Goal: Information Seeking & Learning: Learn about a topic

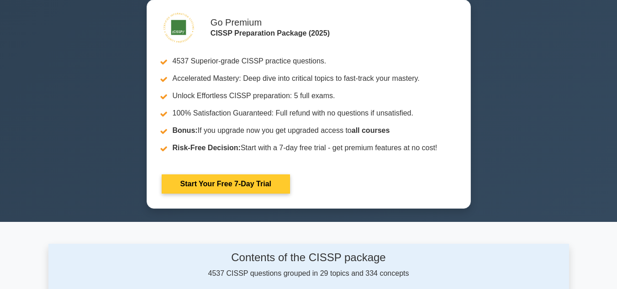
scroll to position [365, 0]
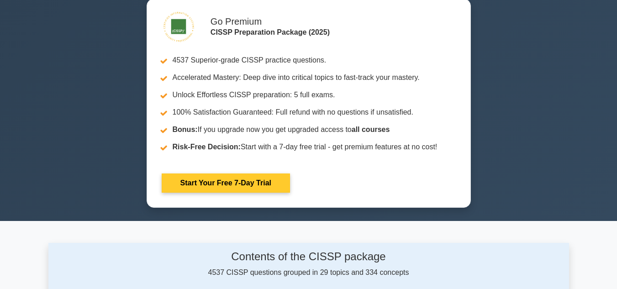
click at [241, 181] on link "Start Your Free 7-Day Trial" at bounding box center [226, 183] width 128 height 19
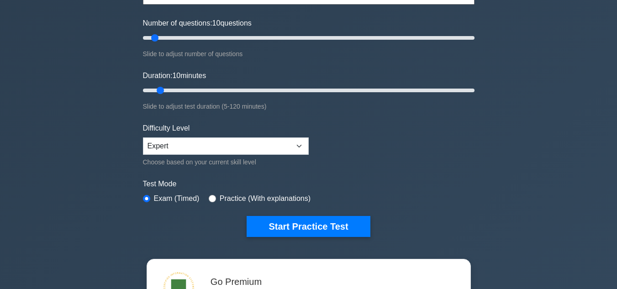
scroll to position [137, 0]
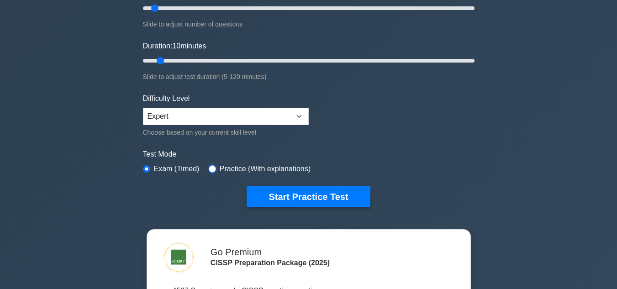
click at [209, 168] on input "radio" at bounding box center [212, 168] width 7 height 7
radio input "true"
click at [147, 167] on input "radio" at bounding box center [146, 168] width 7 height 7
radio input "true"
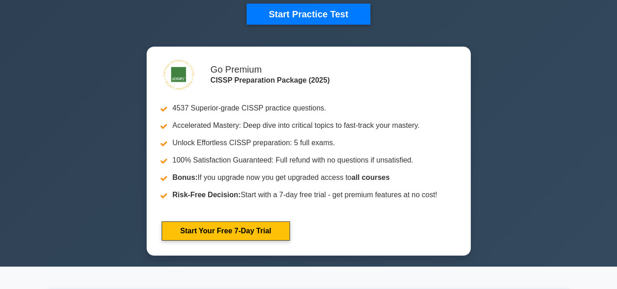
scroll to position [274, 0]
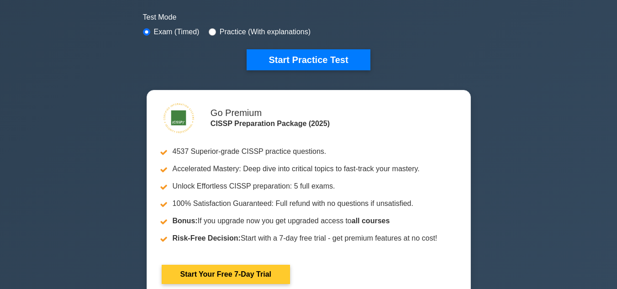
click at [204, 265] on link "Start Your Free 7-Day Trial" at bounding box center [226, 274] width 128 height 19
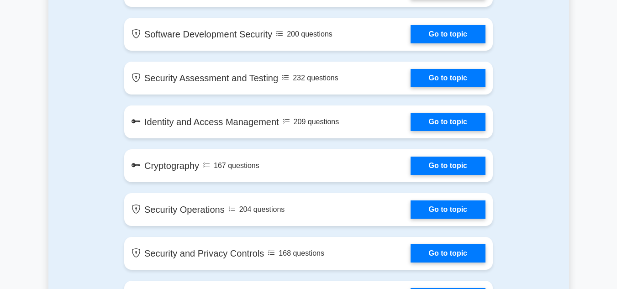
scroll to position [822, 0]
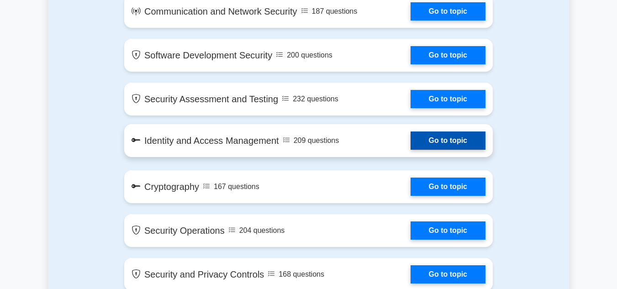
click at [441, 136] on link "Go to topic" at bounding box center [447, 140] width 75 height 18
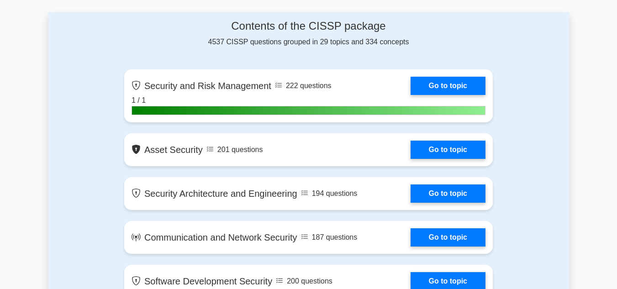
scroll to position [594, 0]
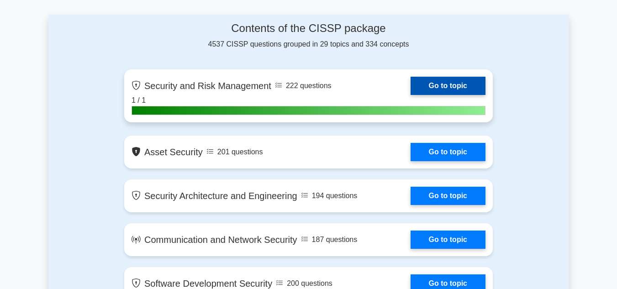
click at [437, 81] on link "Go to topic" at bounding box center [447, 86] width 75 height 18
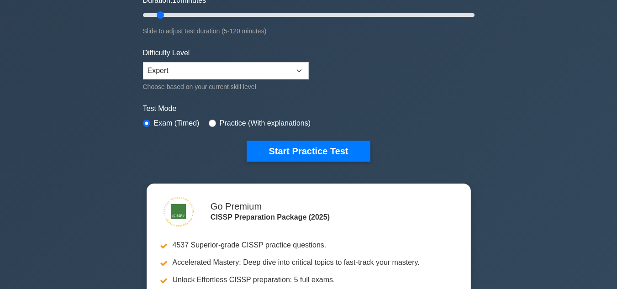
scroll to position [0, 0]
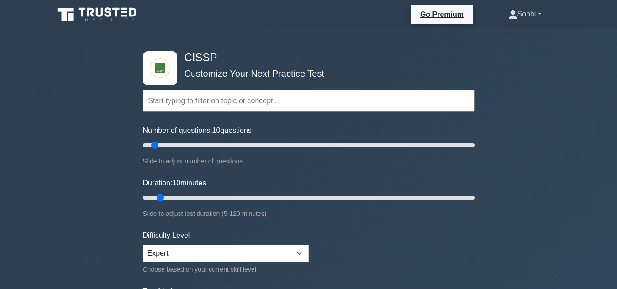
click at [525, 13] on link "Sobhi" at bounding box center [524, 14] width 77 height 18
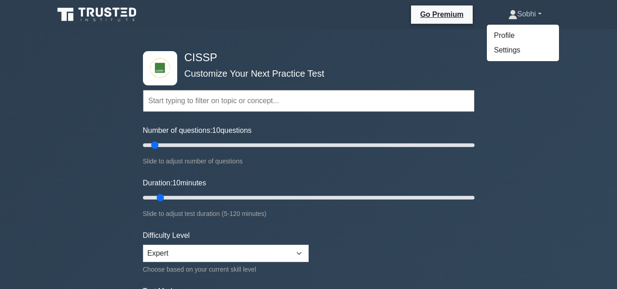
click at [525, 13] on link "Sobhi" at bounding box center [524, 14] width 77 height 18
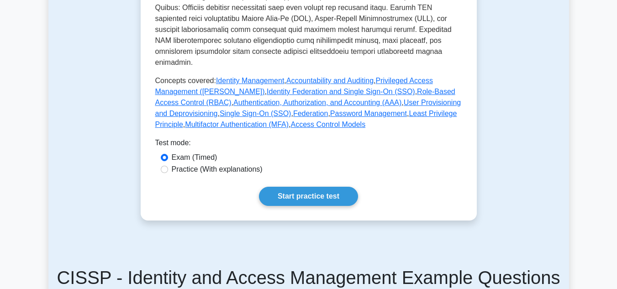
scroll to position [411, 0]
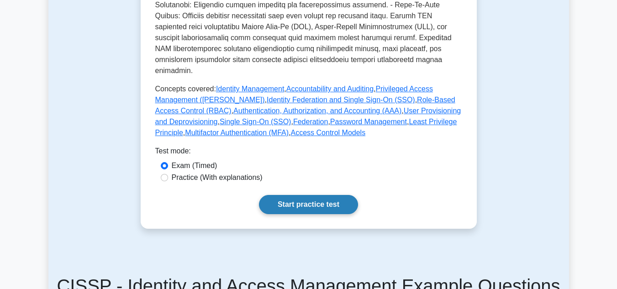
click at [316, 196] on link "Start practice test" at bounding box center [308, 204] width 99 height 19
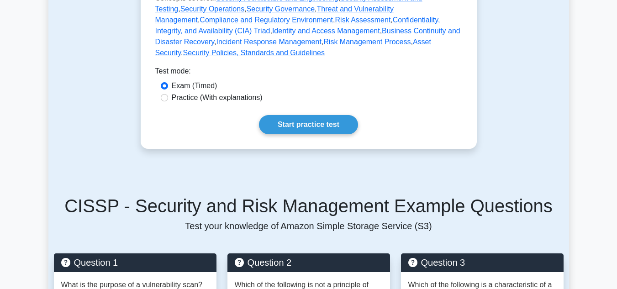
scroll to position [502, 0]
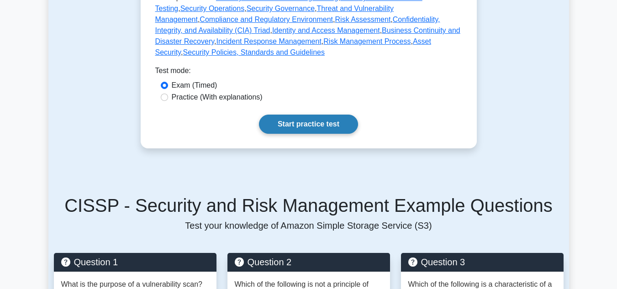
click at [305, 115] on link "Start practice test" at bounding box center [308, 124] width 99 height 19
